Goal: Task Accomplishment & Management: Complete application form

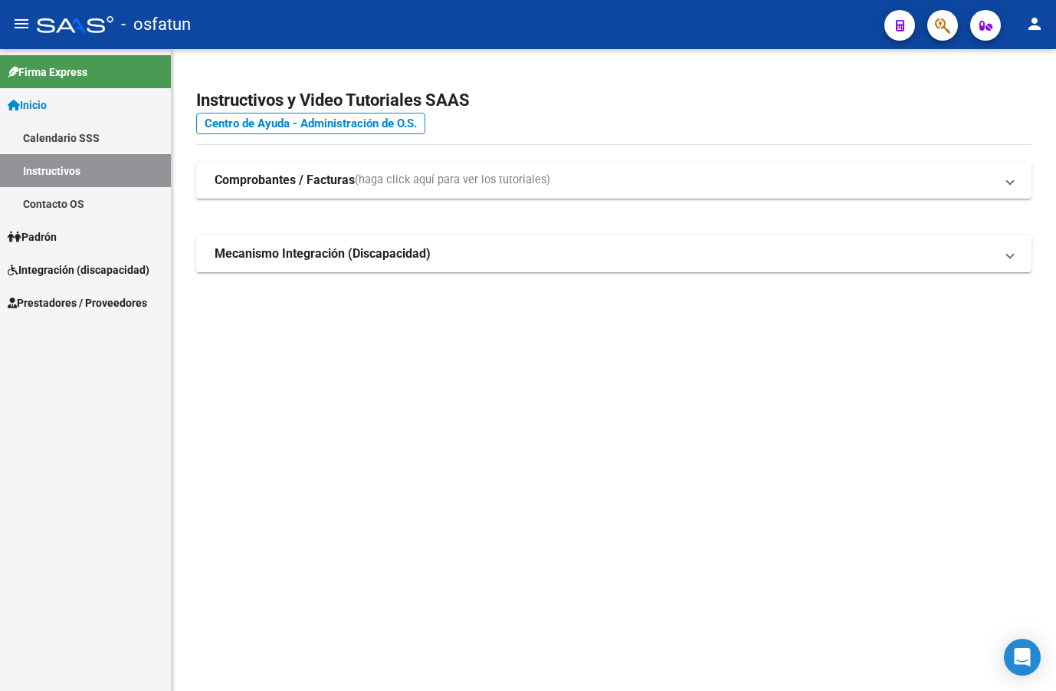
click at [111, 298] on span "Prestadores / Proveedores" at bounding box center [78, 302] width 140 height 17
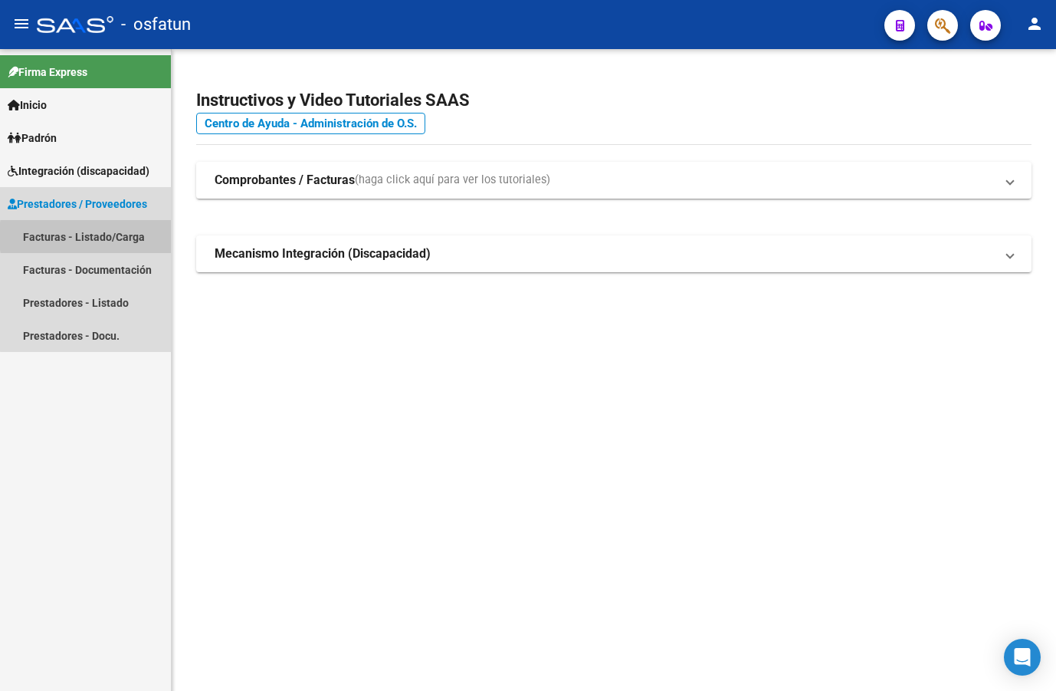
click at [130, 236] on link "Facturas - Listado/Carga" at bounding box center [85, 236] width 171 height 33
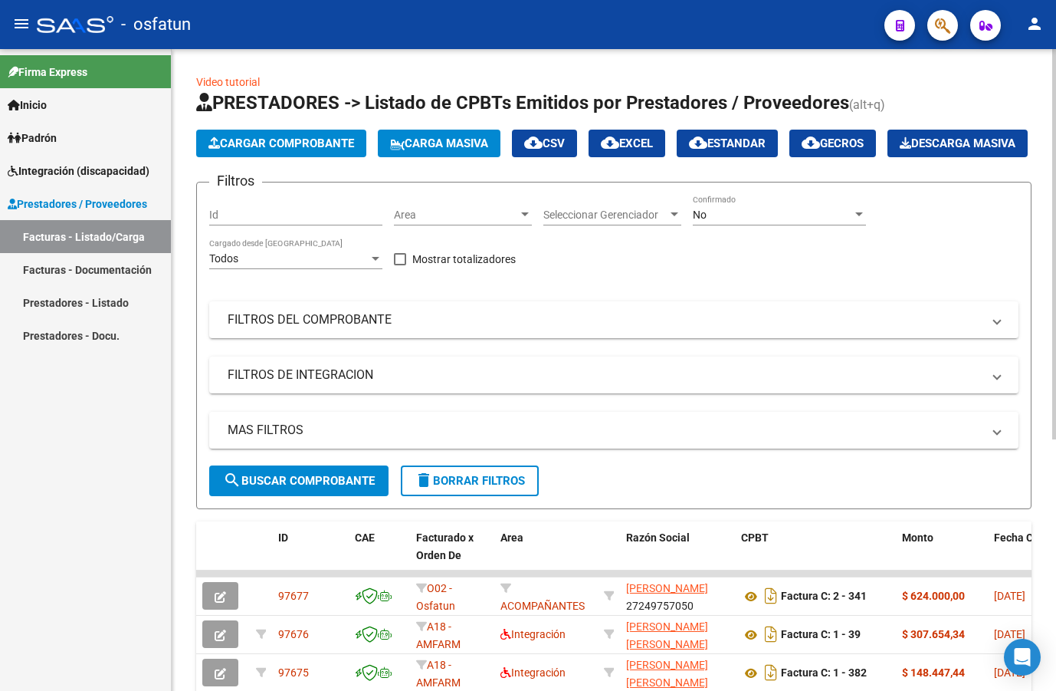
click at [320, 149] on span "Cargar Comprobante" at bounding box center [282, 143] width 146 height 14
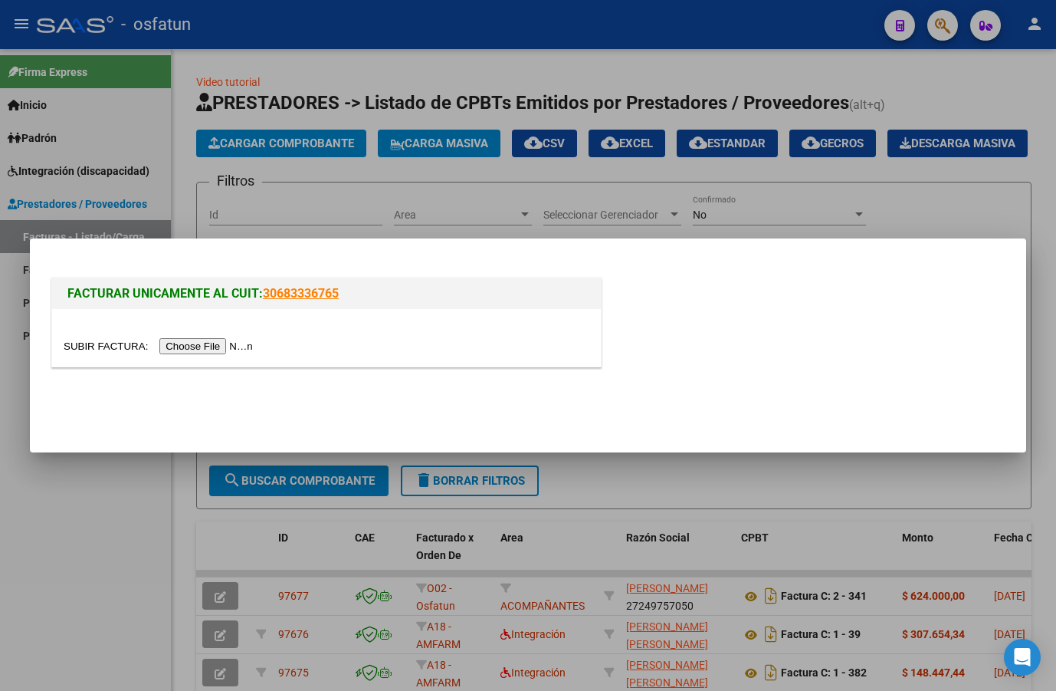
click at [199, 350] on input "file" at bounding box center [161, 346] width 194 height 16
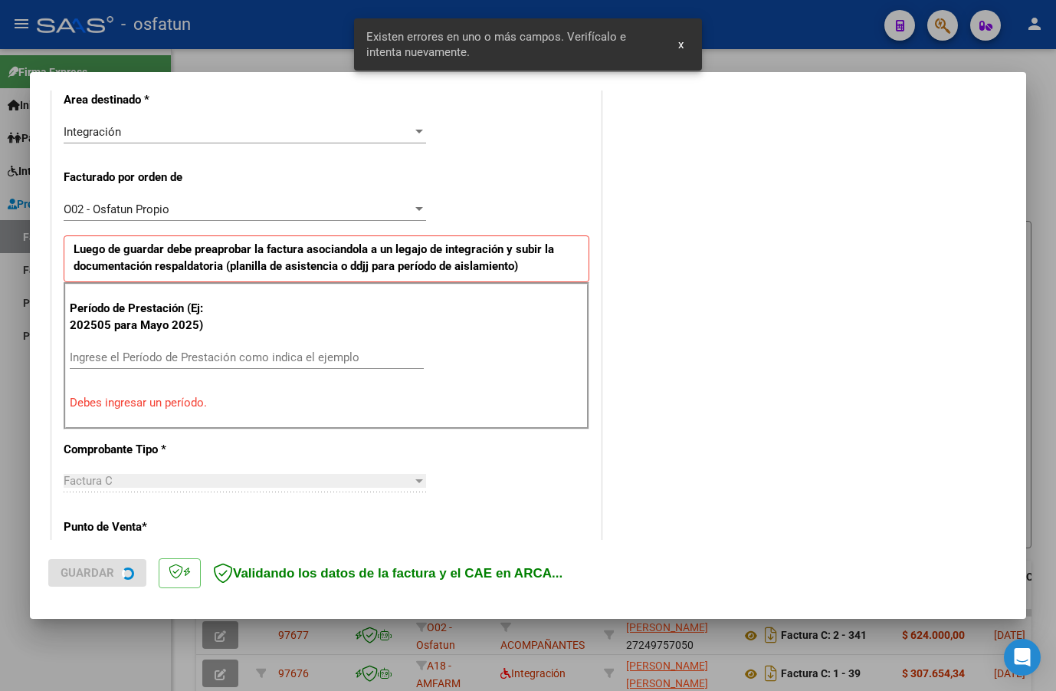
scroll to position [387, 0]
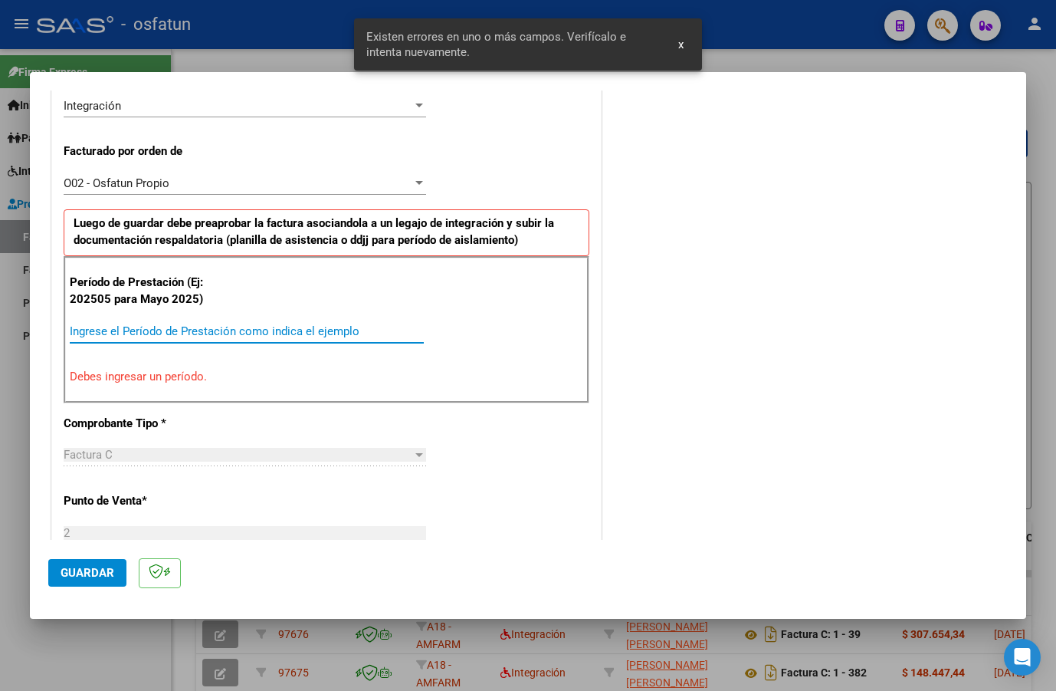
click at [287, 328] on input "Ingrese el Período de Prestación como indica el ejemplo" at bounding box center [247, 331] width 354 height 14
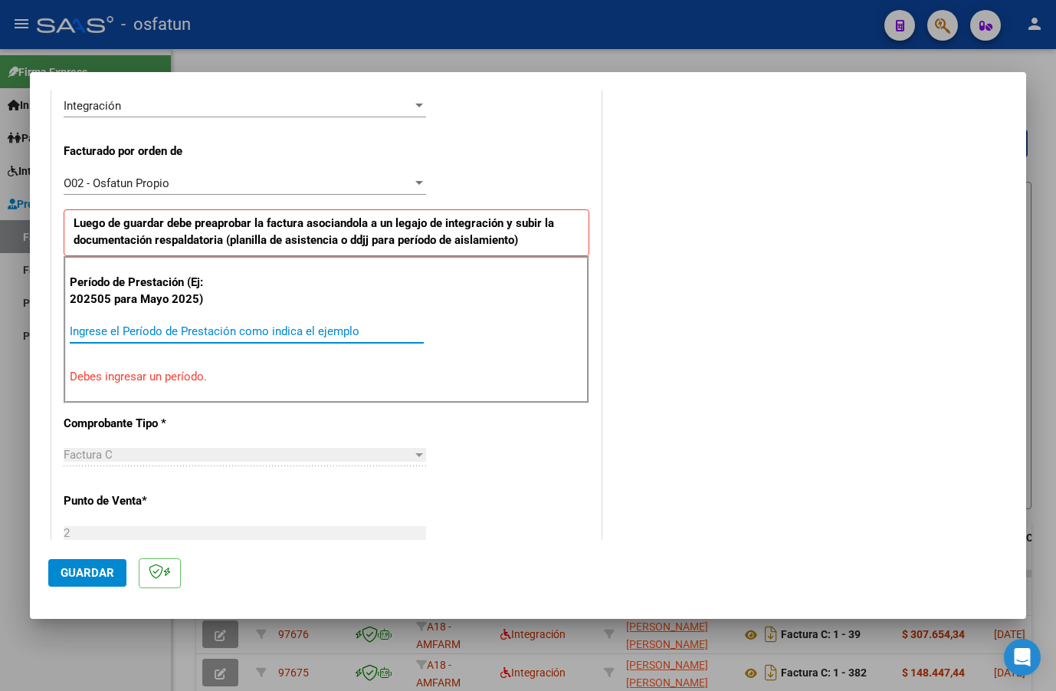
click at [146, 335] on input "Ingrese el Período de Prestación como indica el ejemplo" at bounding box center [247, 331] width 354 height 14
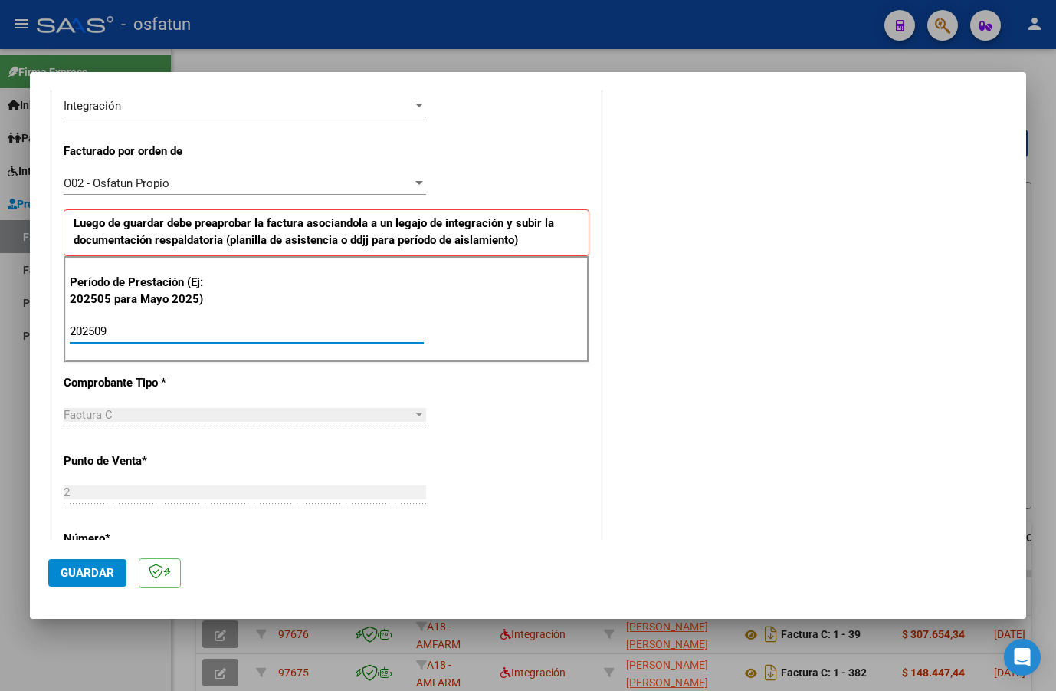
type input "202509"
click at [493, 460] on div "CUIT * 27-36684988-8 Ingresar CUIT ANALISIS PRESTADOR [PERSON_NAME] [PERSON_NAM…" at bounding box center [326, 555] width 549 height 1318
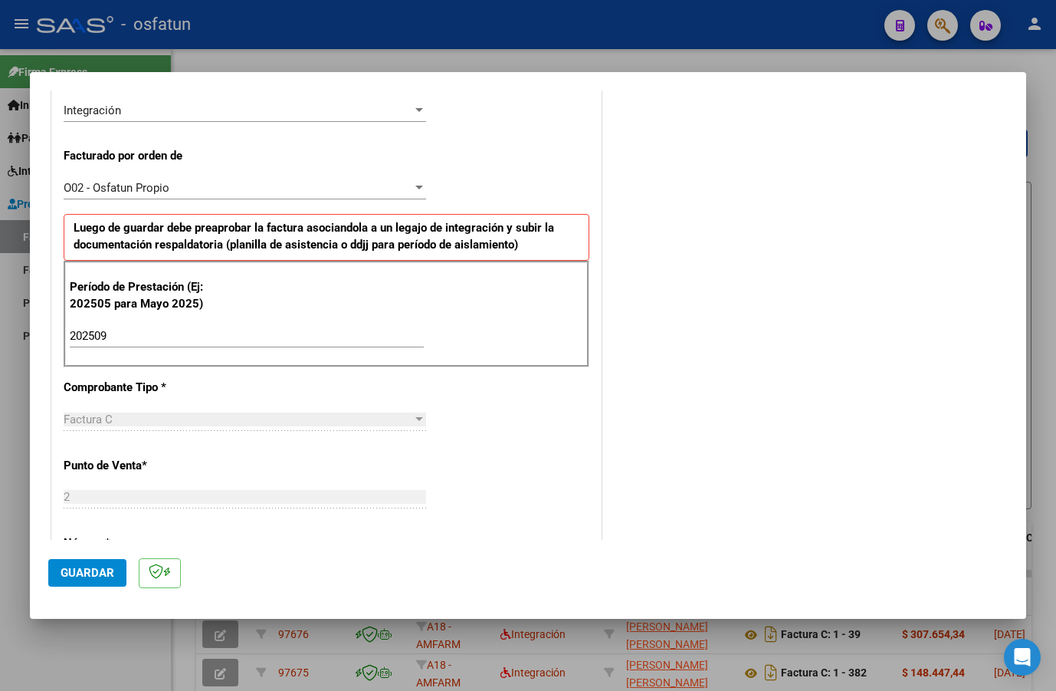
scroll to position [383, 0]
click at [90, 576] on span "Guardar" at bounding box center [88, 573] width 54 height 14
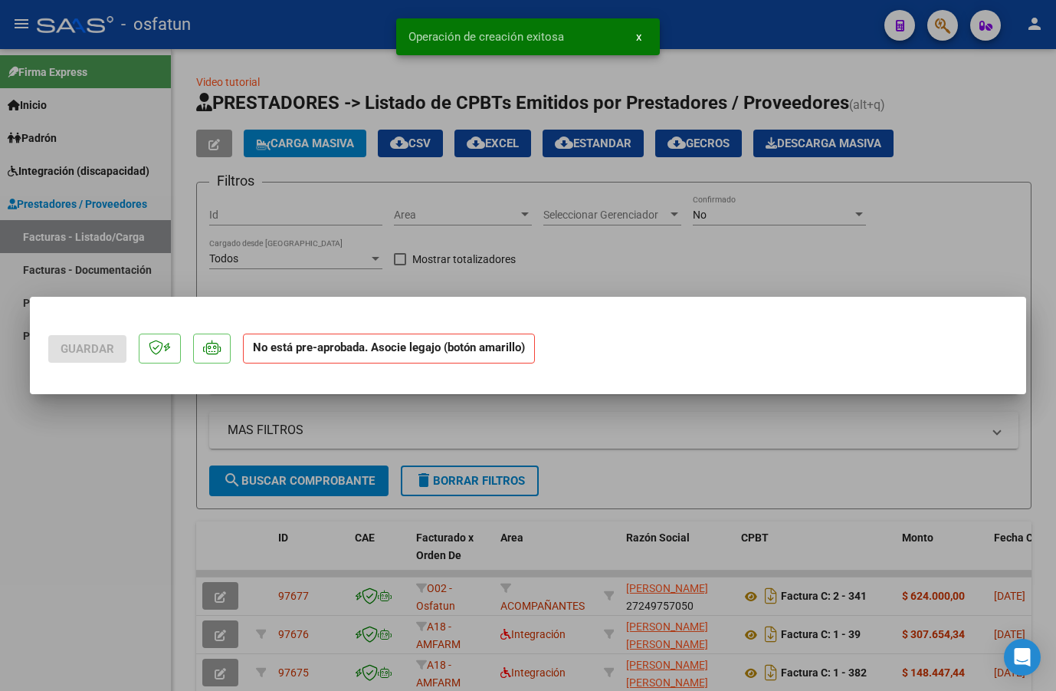
scroll to position [0, 0]
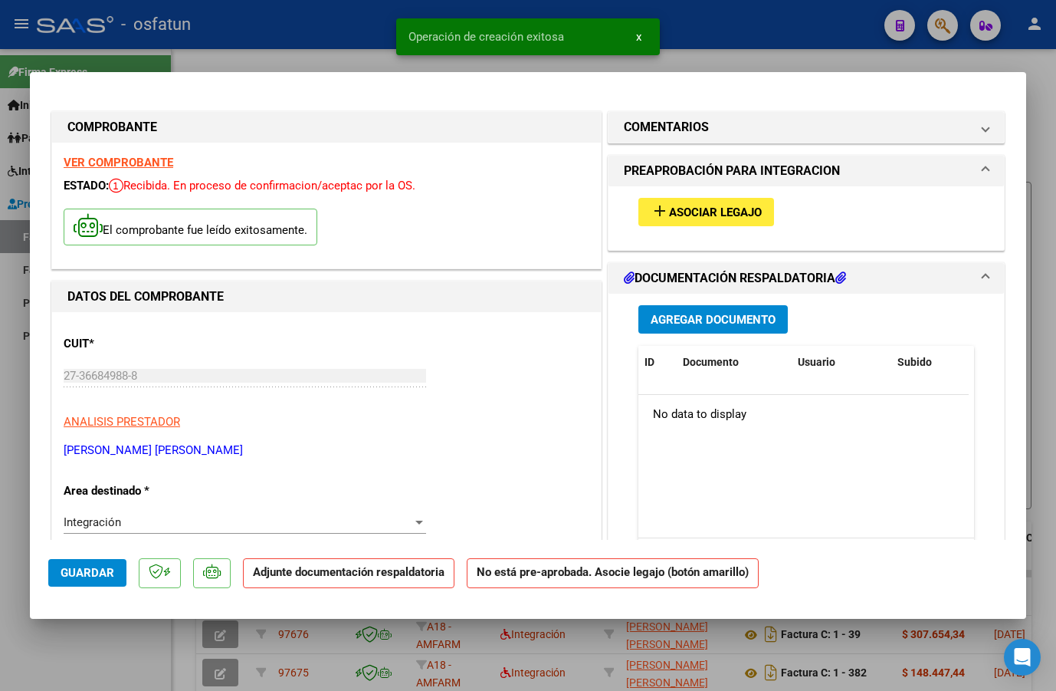
click at [675, 205] on span "add Asociar Legajo" at bounding box center [706, 212] width 111 height 14
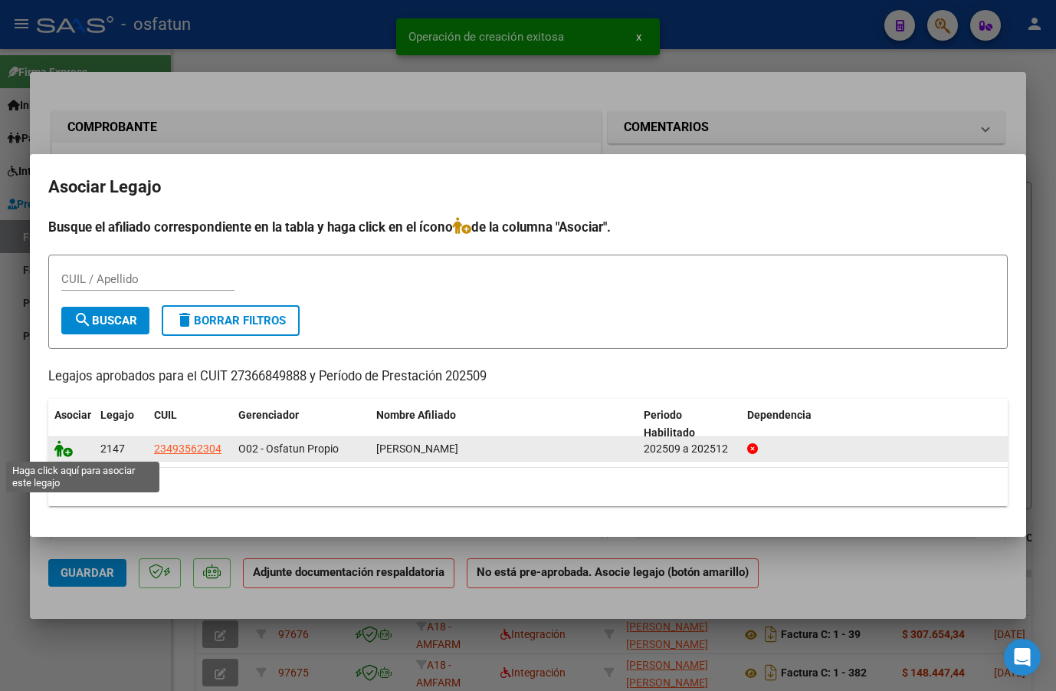
click at [64, 450] on icon at bounding box center [63, 448] width 18 height 17
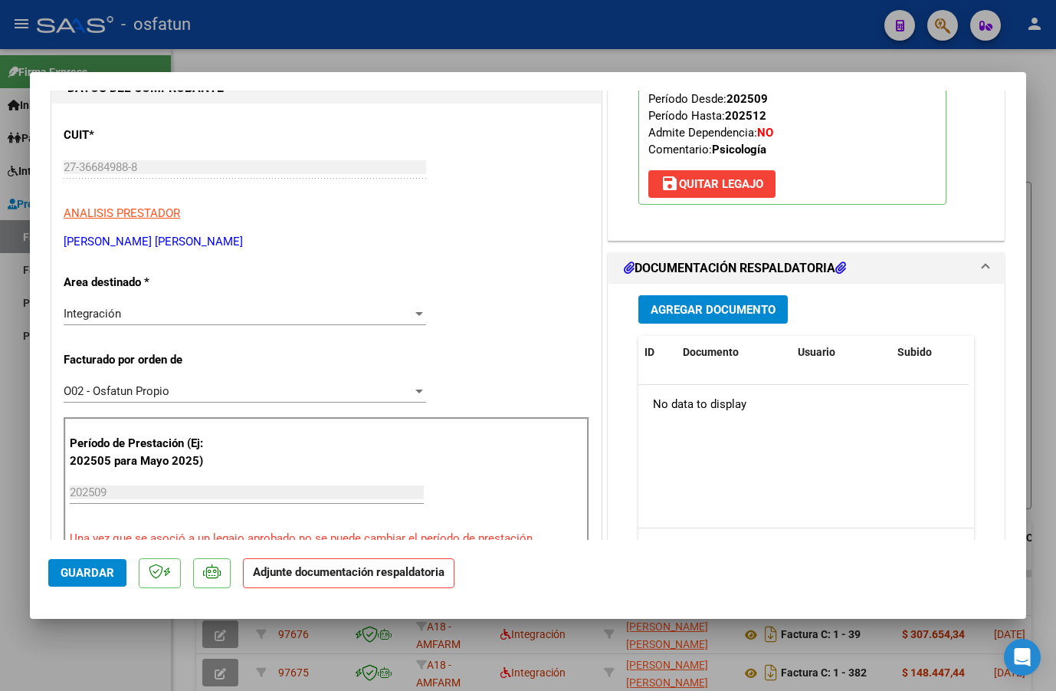
scroll to position [230, 0]
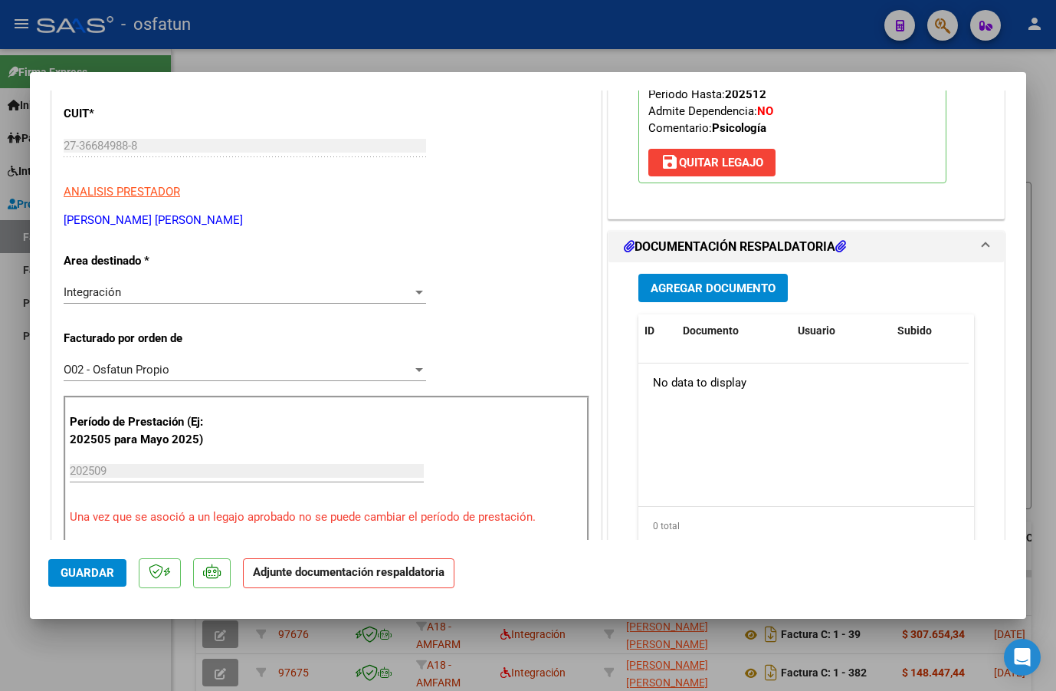
click at [744, 294] on span "Agregar Documento" at bounding box center [713, 288] width 125 height 14
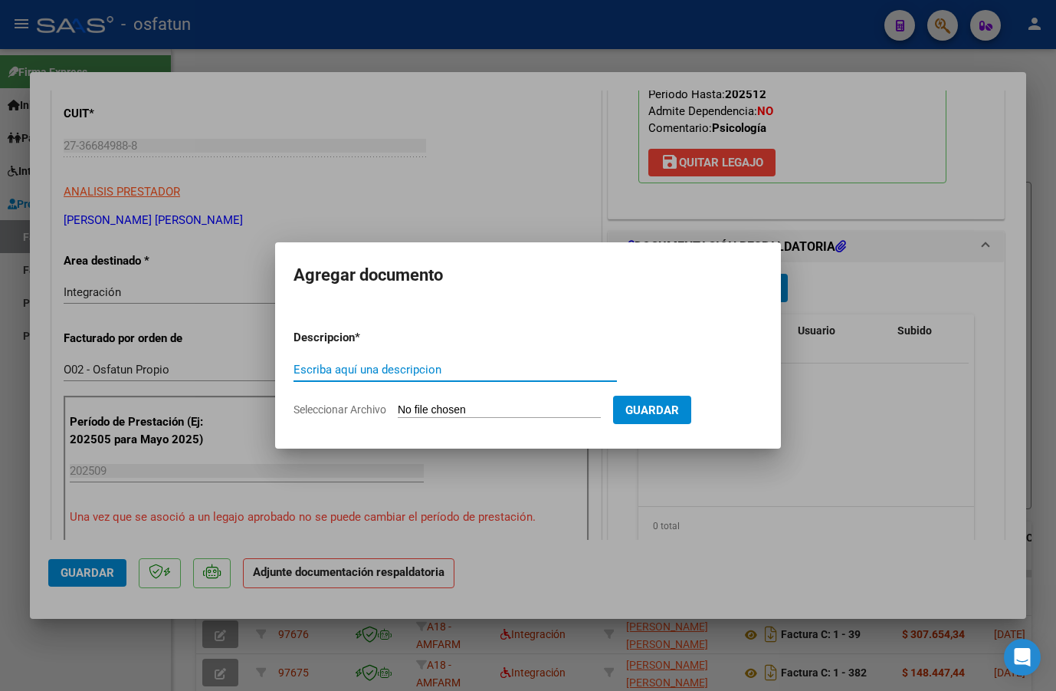
click at [495, 375] on input "Escriba aquí una descripcion" at bounding box center [455, 370] width 323 height 14
type input "Asistencia"
click at [586, 408] on input "Seleccionar Archivo" at bounding box center [499, 410] width 203 height 15
type input "C:\fakepath\[PERSON_NAME] ASISTENCIA DE [DATE].pdf"
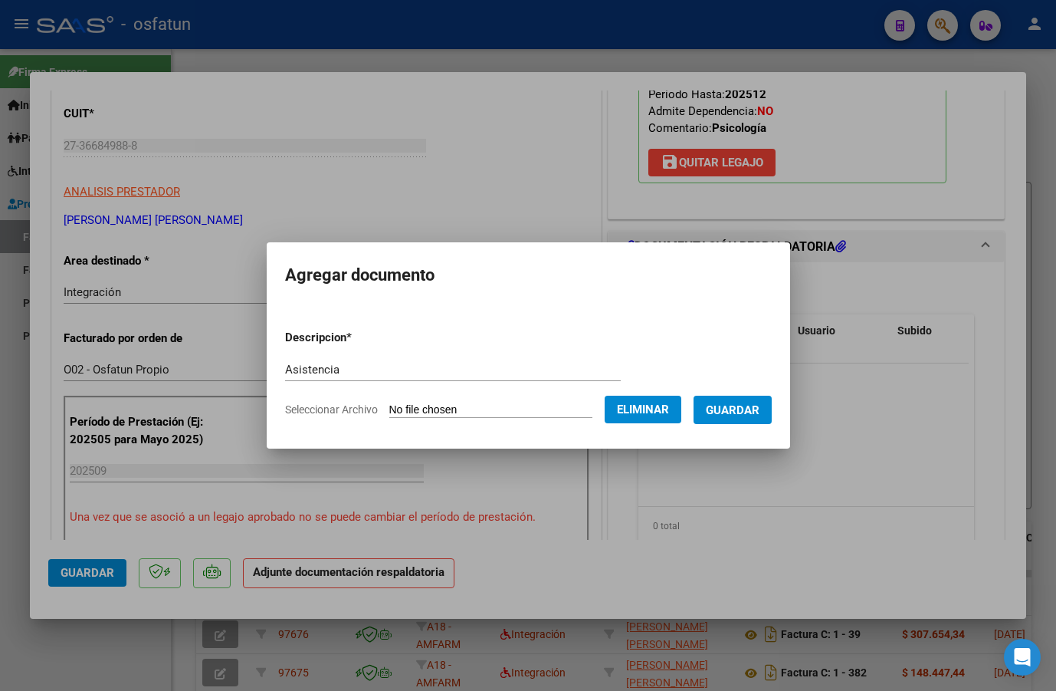
click at [749, 410] on span "Guardar" at bounding box center [733, 410] width 54 height 14
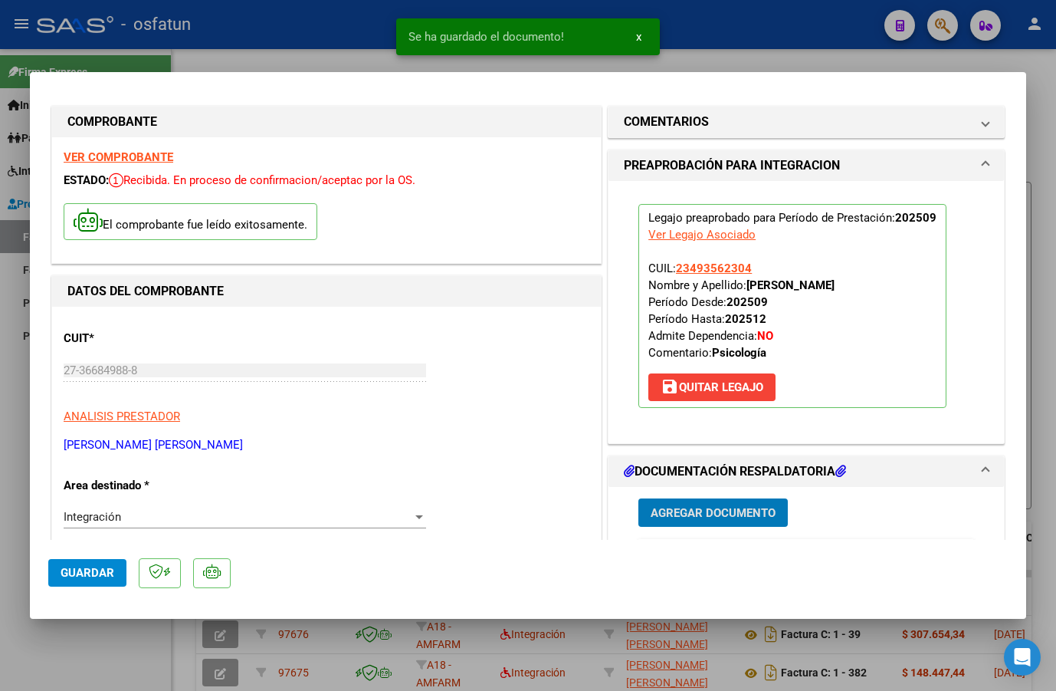
scroll to position [0, 0]
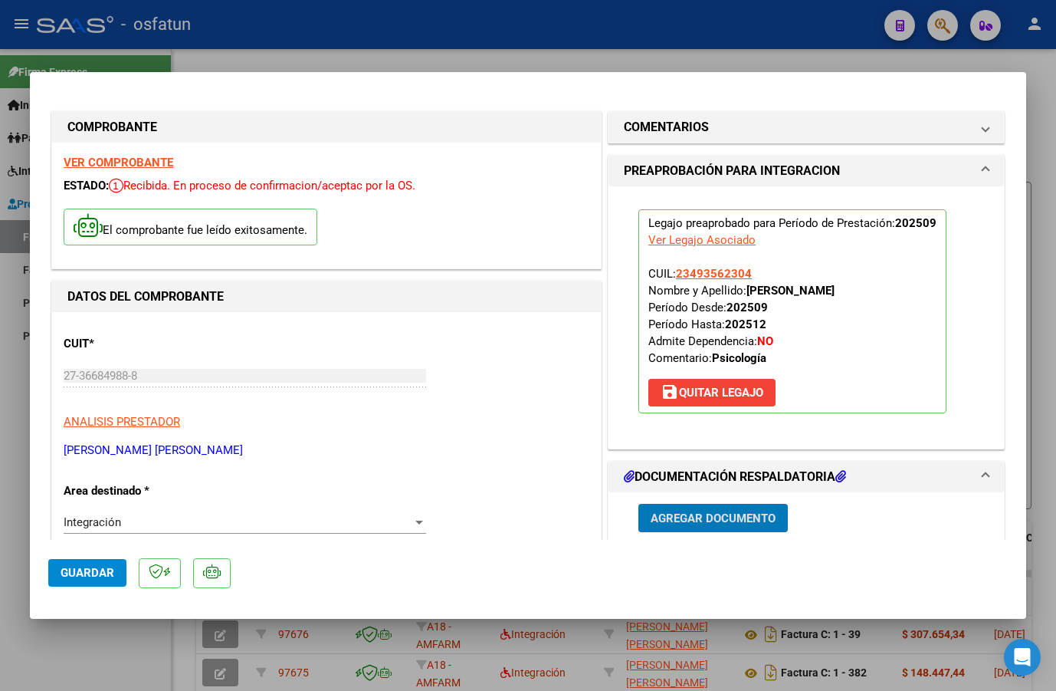
click at [93, 575] on span "Guardar" at bounding box center [88, 573] width 54 height 14
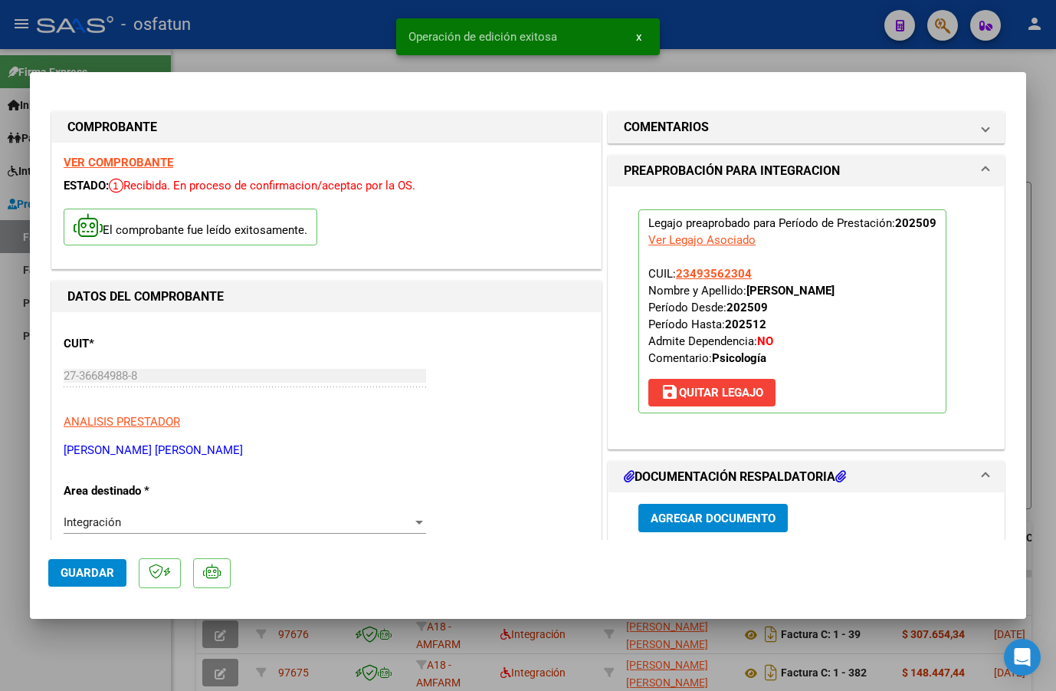
click at [959, 71] on div at bounding box center [528, 345] width 1056 height 691
type input "$ 0,00"
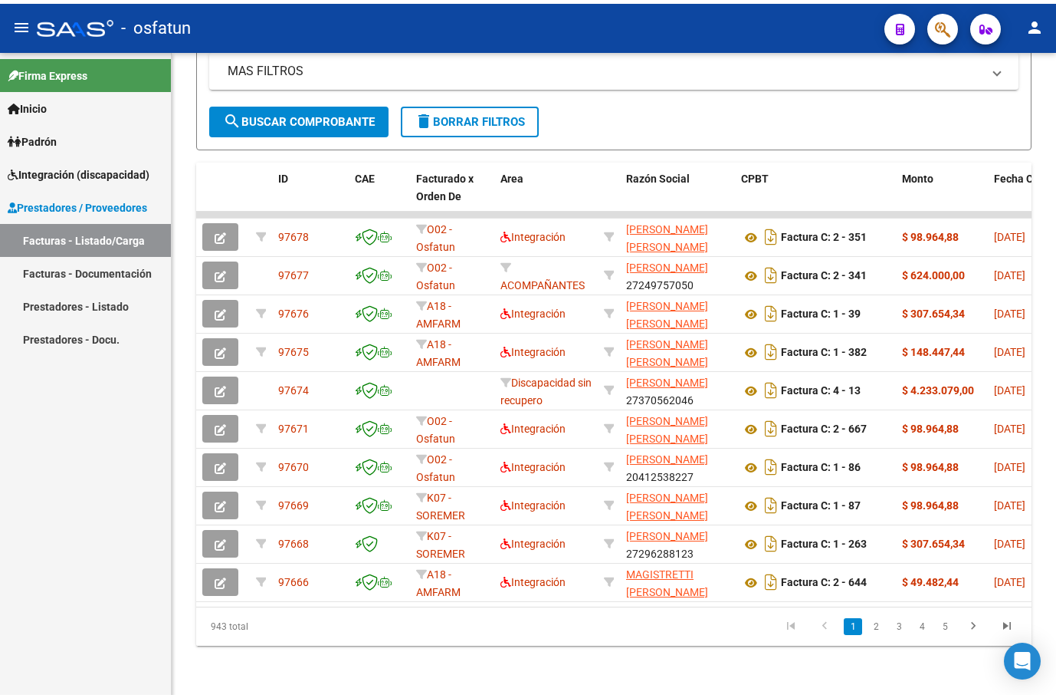
scroll to position [407, 0]
